Goal: Find specific page/section: Find specific page/section

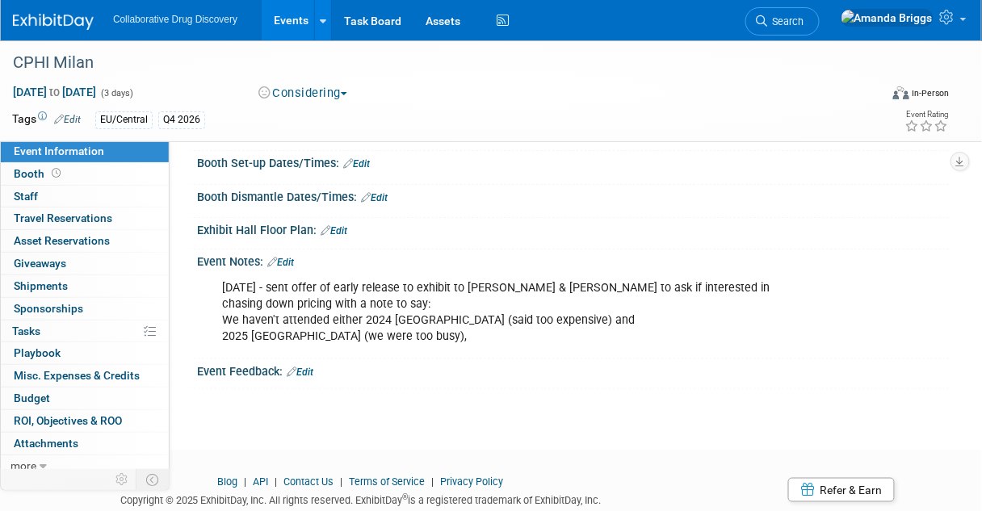
click at [287, 20] on link "Events" at bounding box center [291, 20] width 59 height 40
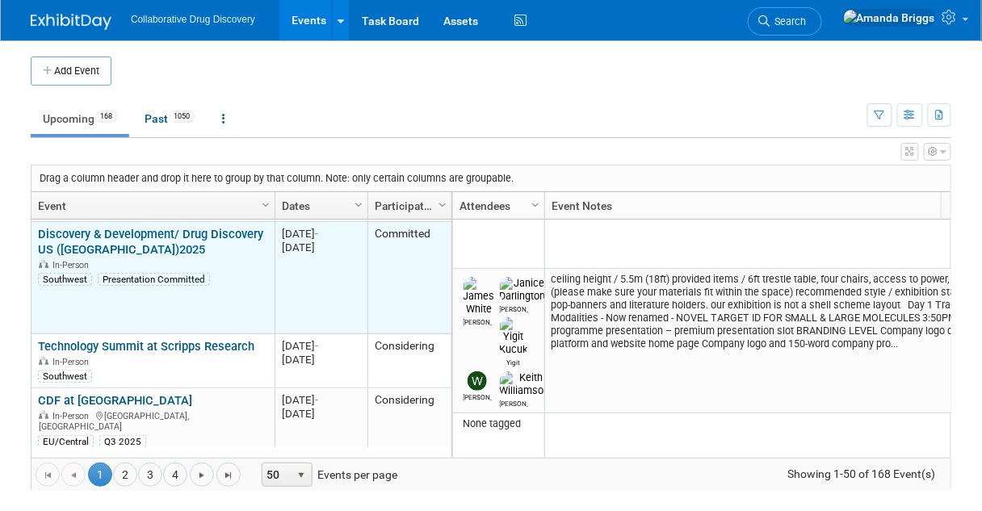
scroll to position [310, 0]
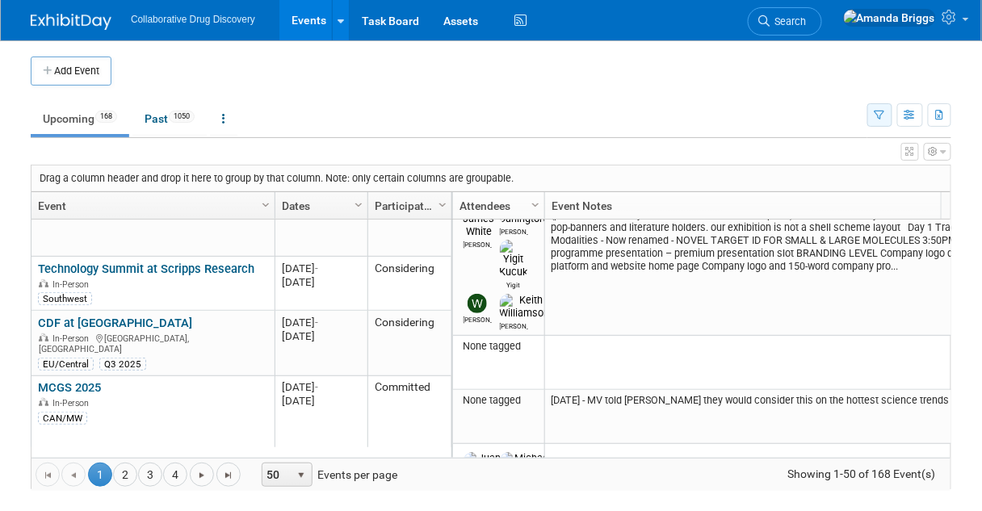
click at [884, 120] on button "button" at bounding box center [880, 114] width 25 height 23
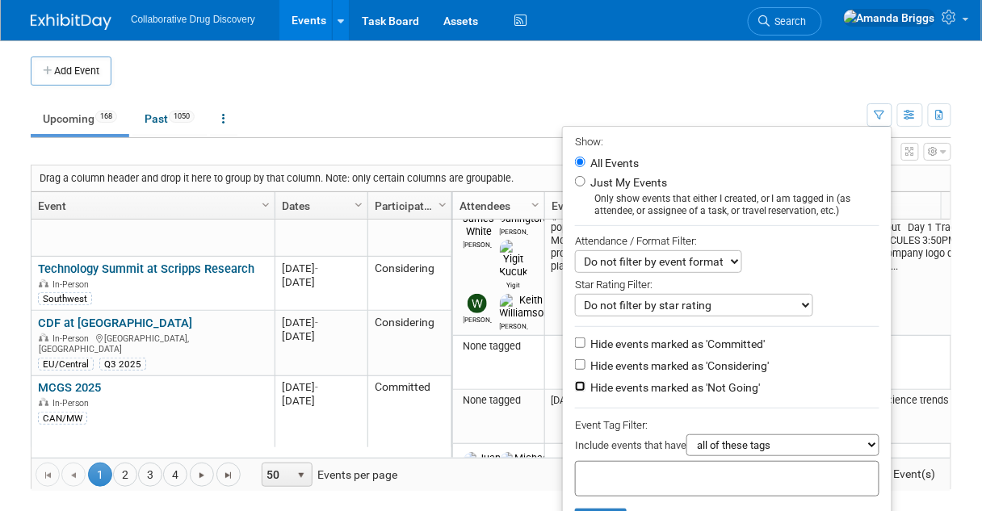
click at [576, 384] on input "Hide events marked as 'Not Going'" at bounding box center [580, 386] width 11 height 11
checkbox input "true"
click at [575, 365] on input "Hide events marked as 'Considering'" at bounding box center [580, 364] width 11 height 11
checkbox input "true"
click at [590, 465] on div at bounding box center [727, 479] width 305 height 36
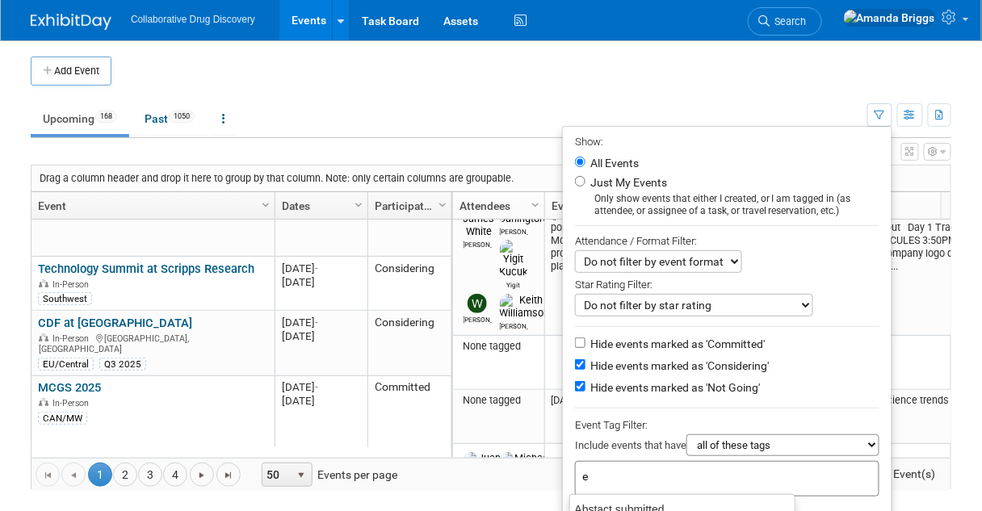
type input "eu"
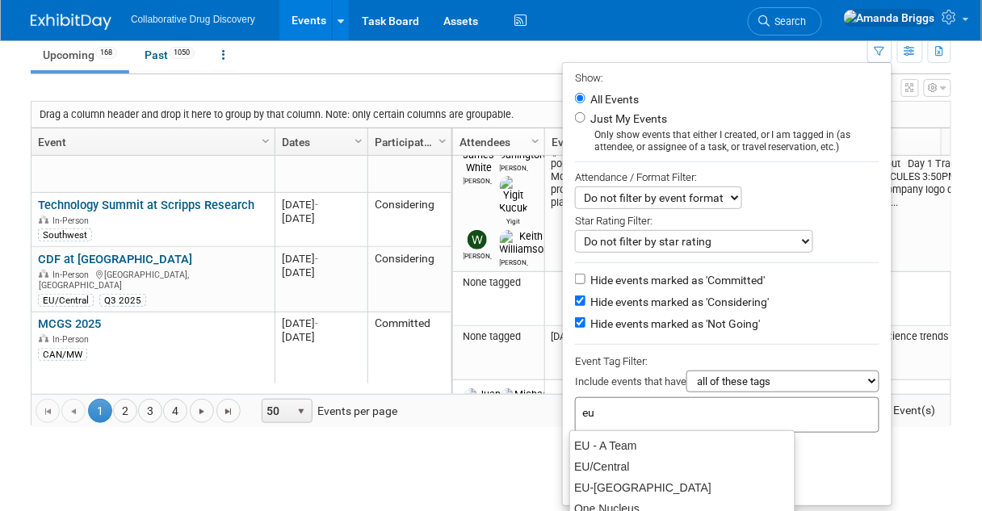
scroll to position [65, 0]
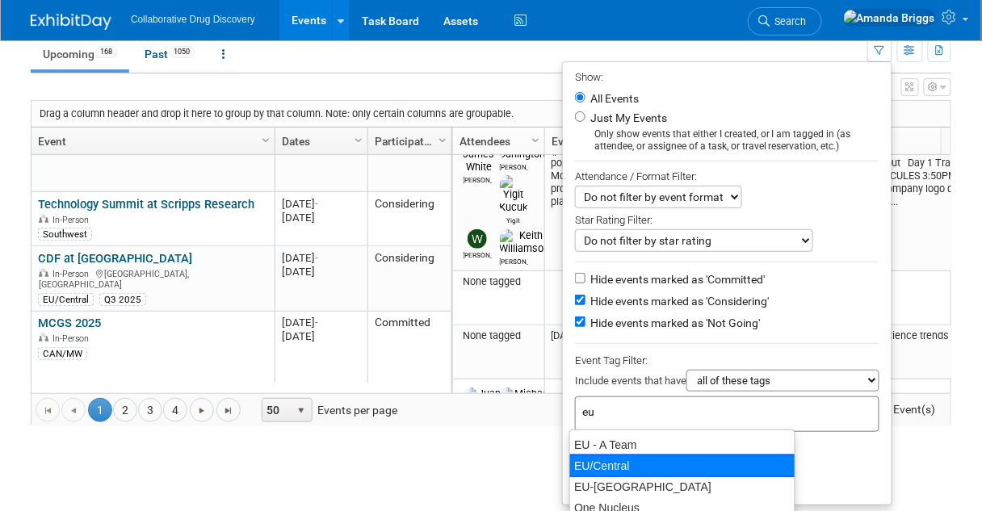
click at [597, 466] on div "EU/Central" at bounding box center [682, 466] width 226 height 23
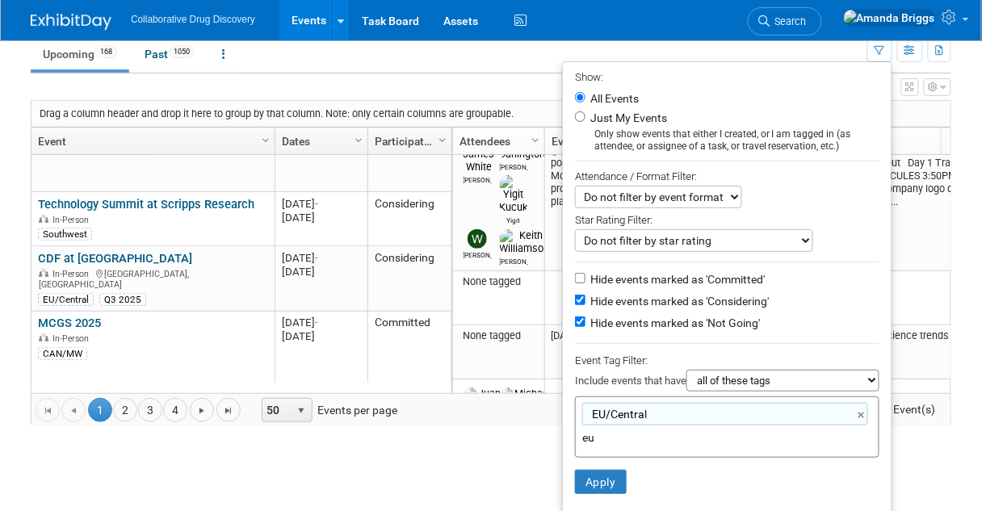
type input "EU/Central"
click at [595, 483] on button "Apply" at bounding box center [601, 482] width 52 height 24
